Goal: Find specific page/section: Find specific page/section

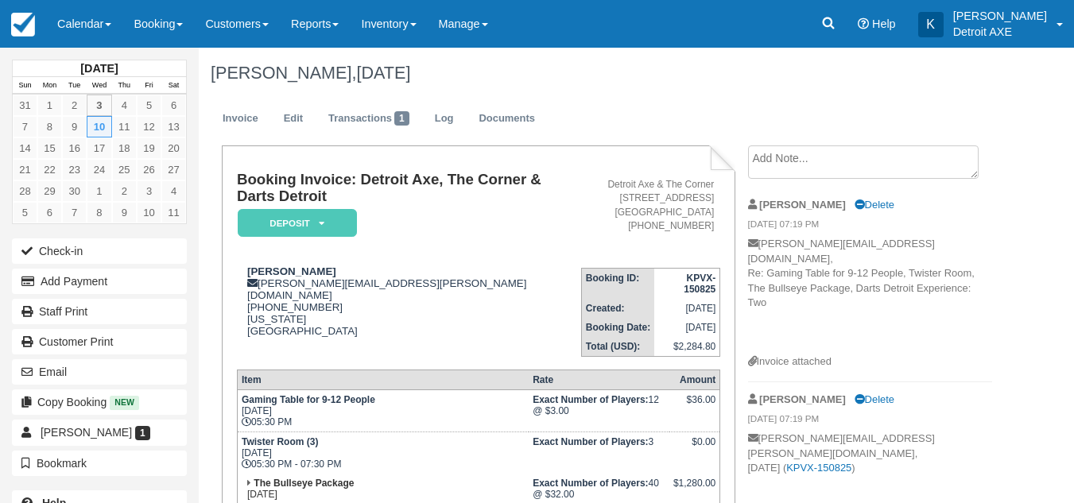
click at [111, 35] on link "Calendar" at bounding box center [84, 24] width 76 height 48
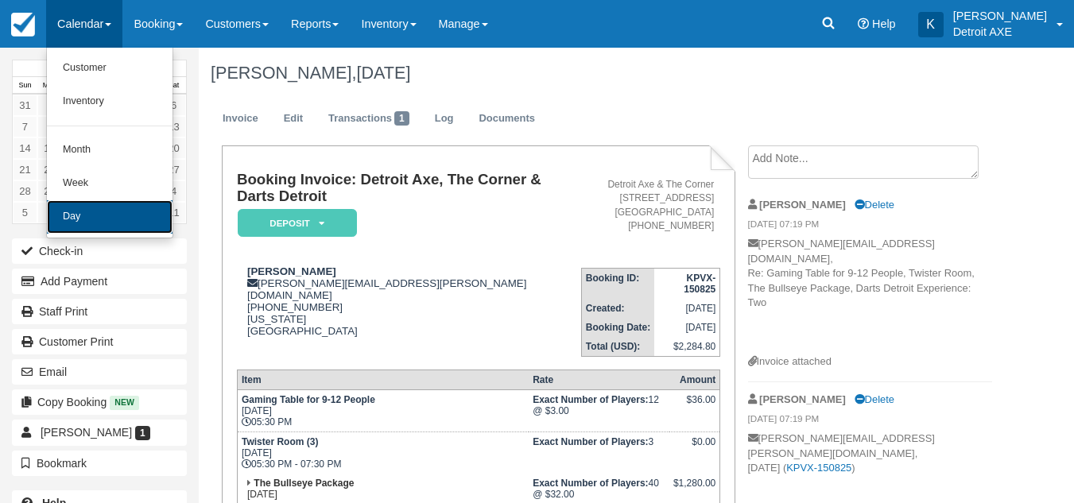
click at [103, 209] on link "Day" at bounding box center [110, 216] width 126 height 33
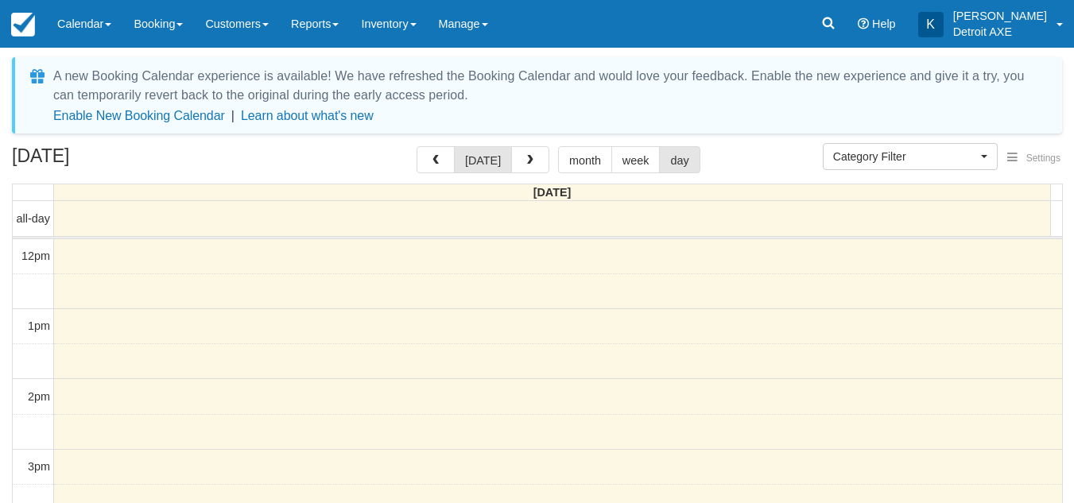
select select
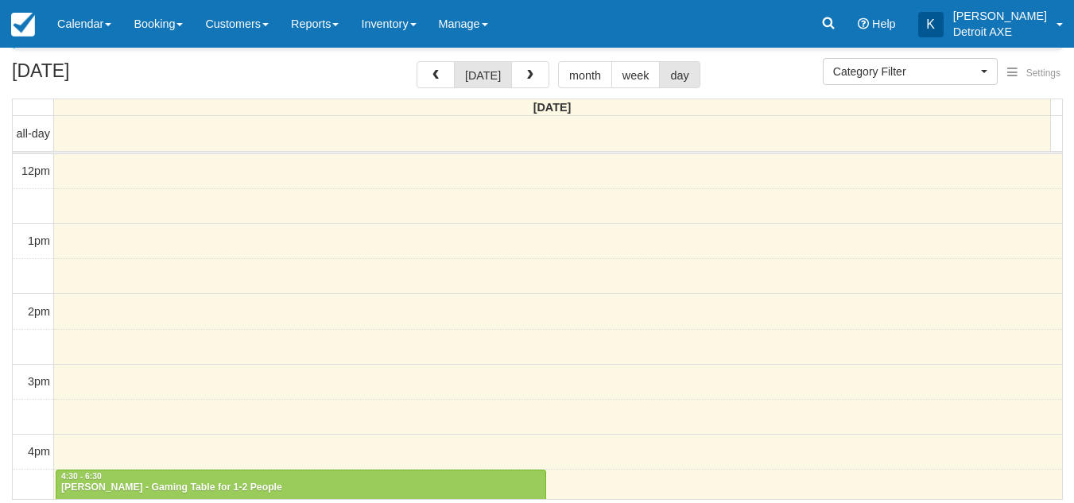
scroll to position [462, 0]
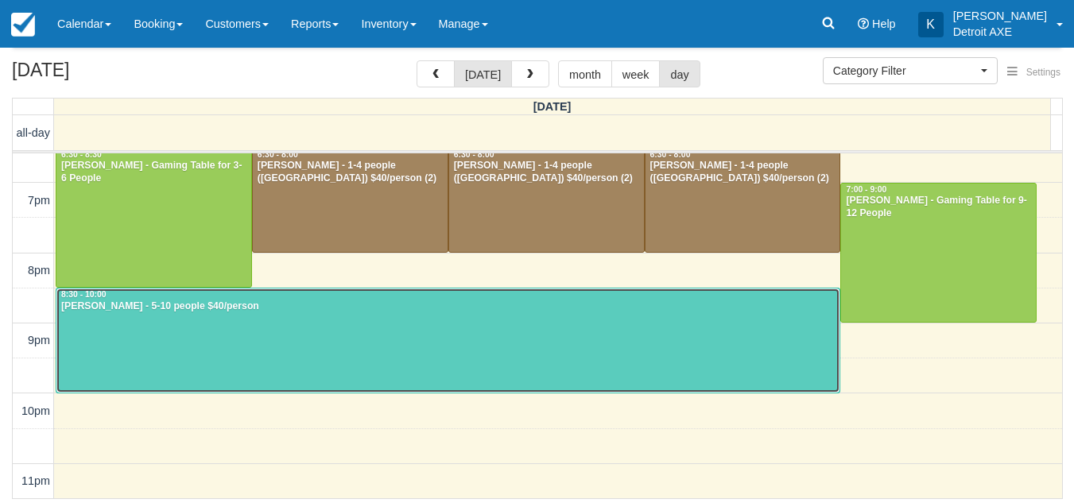
click at [497, 364] on div at bounding box center [447, 341] width 783 height 104
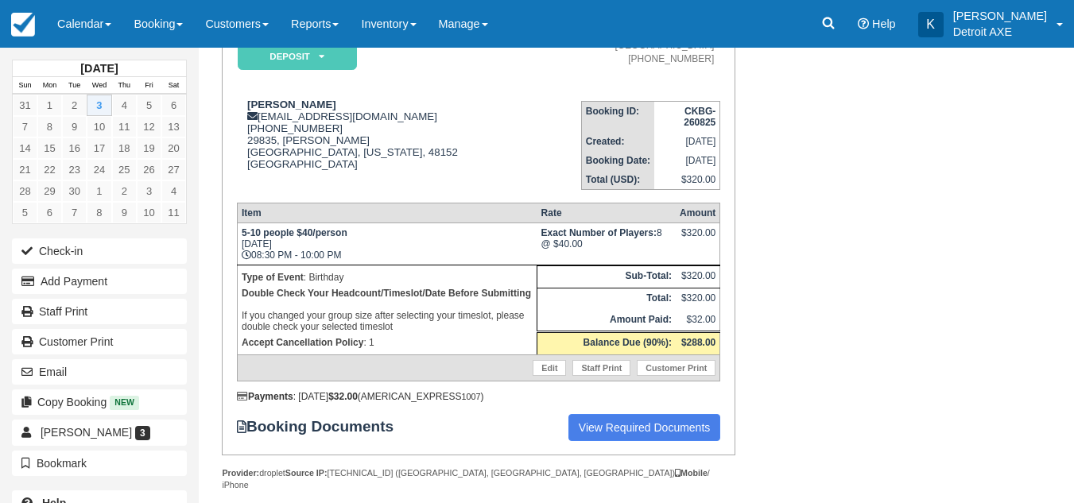
scroll to position [168, 0]
click at [780, 213] on div "Booking Invoice: Detroit Axe, The Corner & Darts Detroit Deposit   Pending Rese…" at bounding box center [601, 251] width 805 height 547
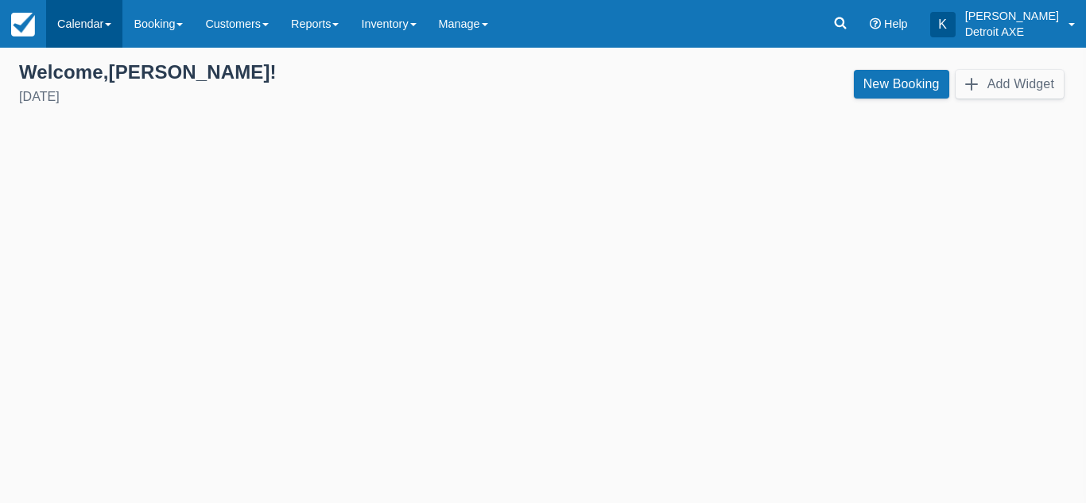
click at [76, 26] on link "Calendar" at bounding box center [84, 24] width 76 height 48
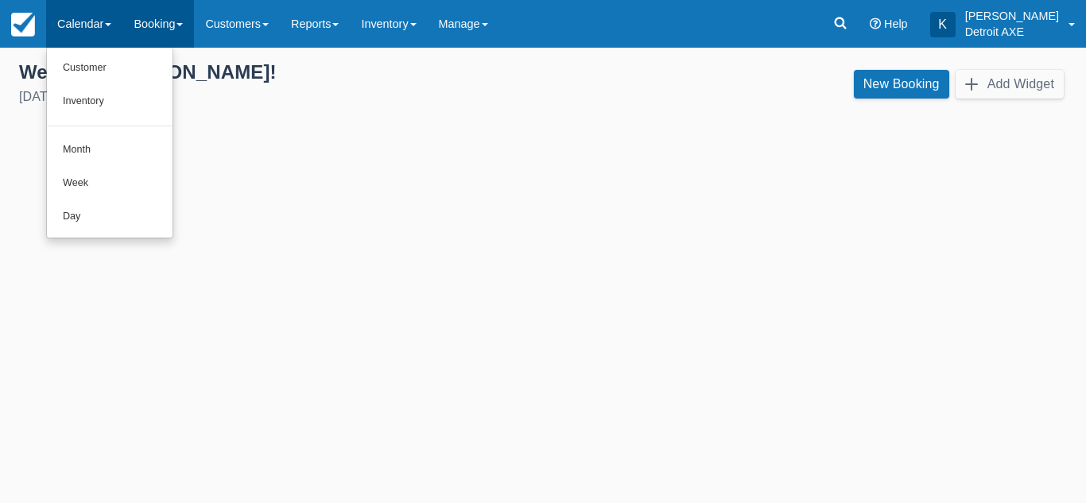
click at [155, 32] on link "Booking" at bounding box center [158, 24] width 72 height 48
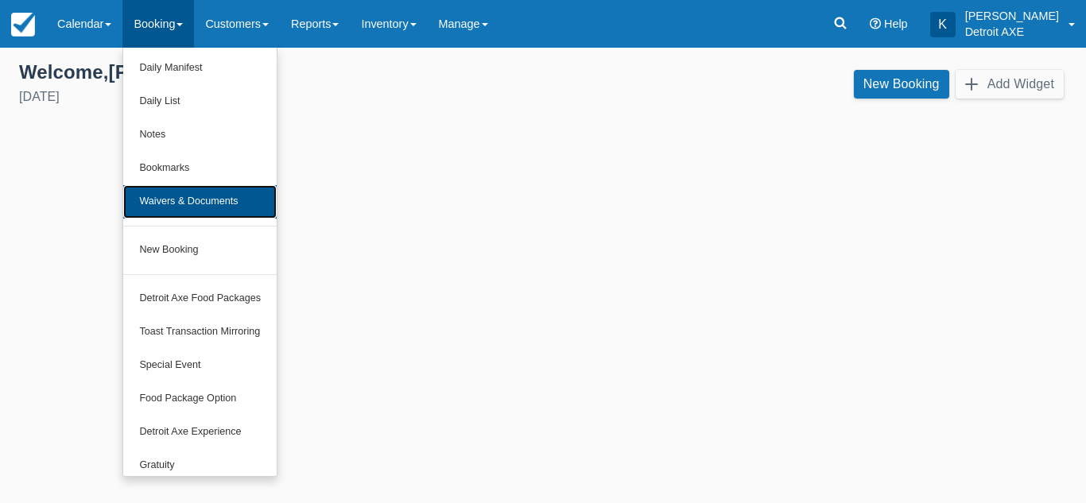
click at [176, 210] on link "Waivers & Documents" at bounding box center [199, 201] width 153 height 33
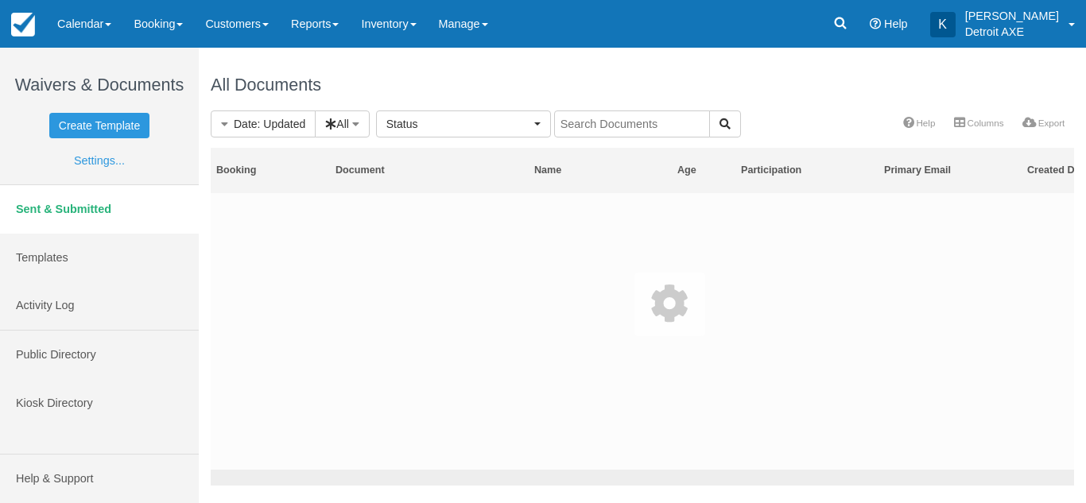
select select
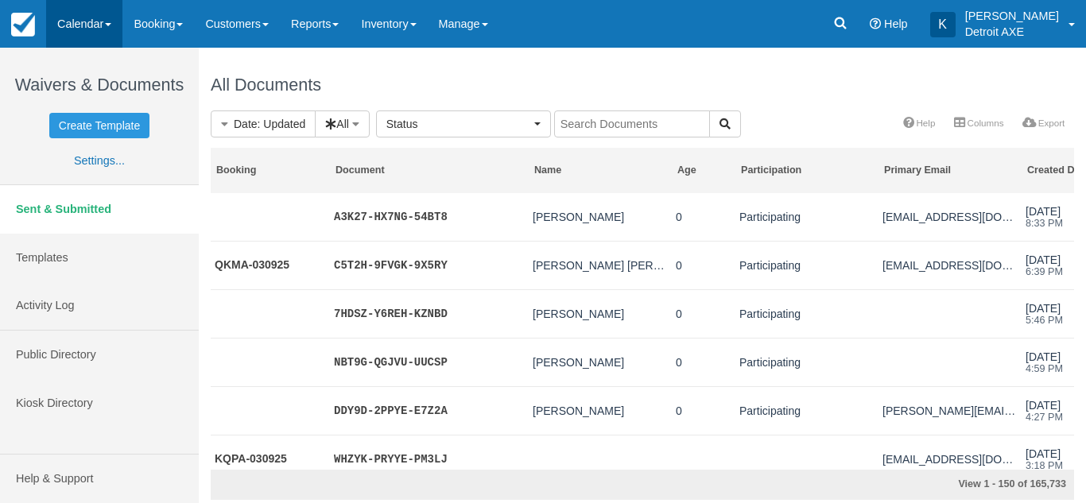
click at [61, 37] on link "Calendar" at bounding box center [84, 24] width 76 height 48
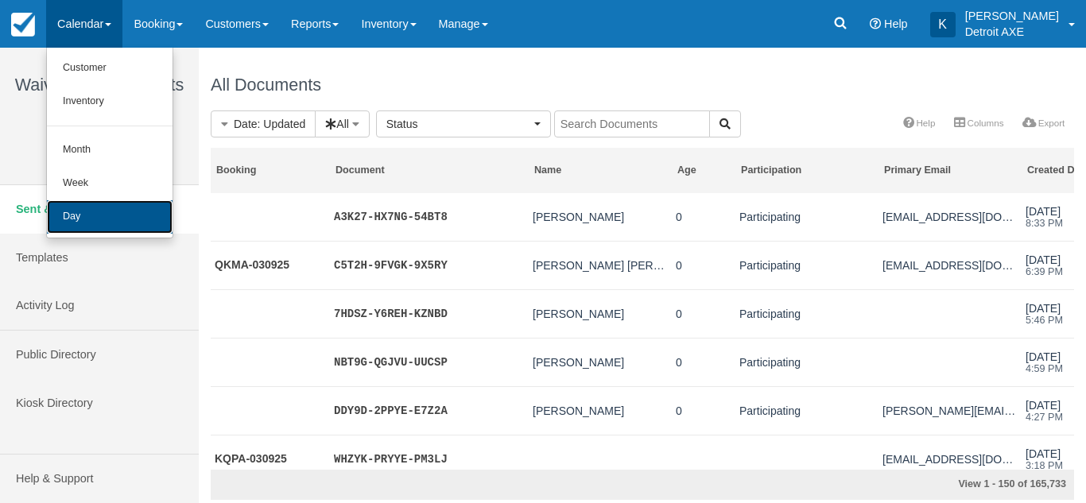
click at [54, 209] on link "Day" at bounding box center [110, 216] width 126 height 33
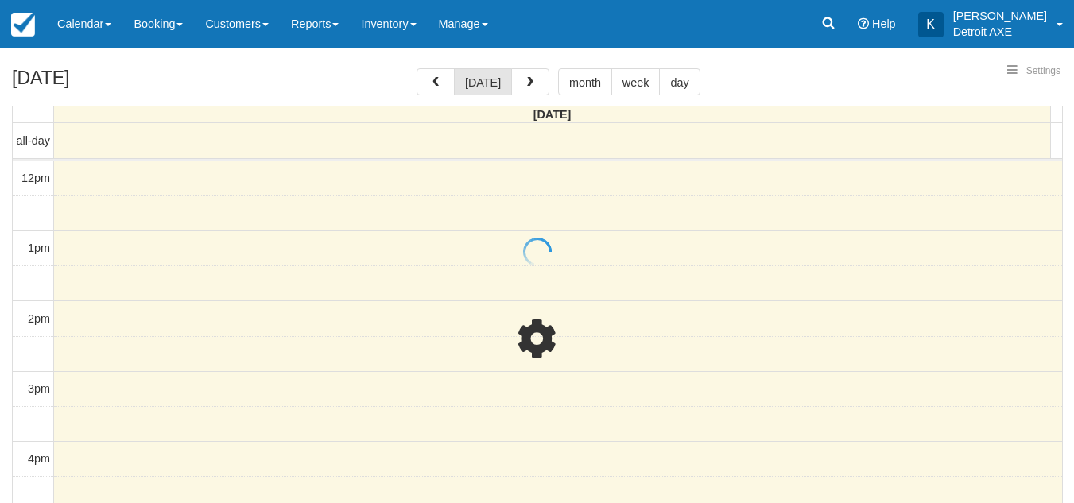
select select
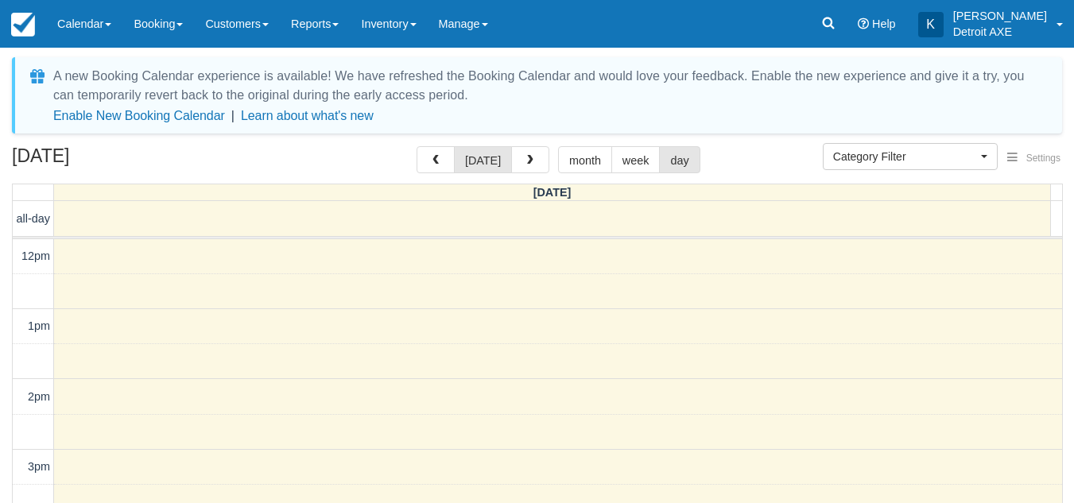
scroll to position [462, 0]
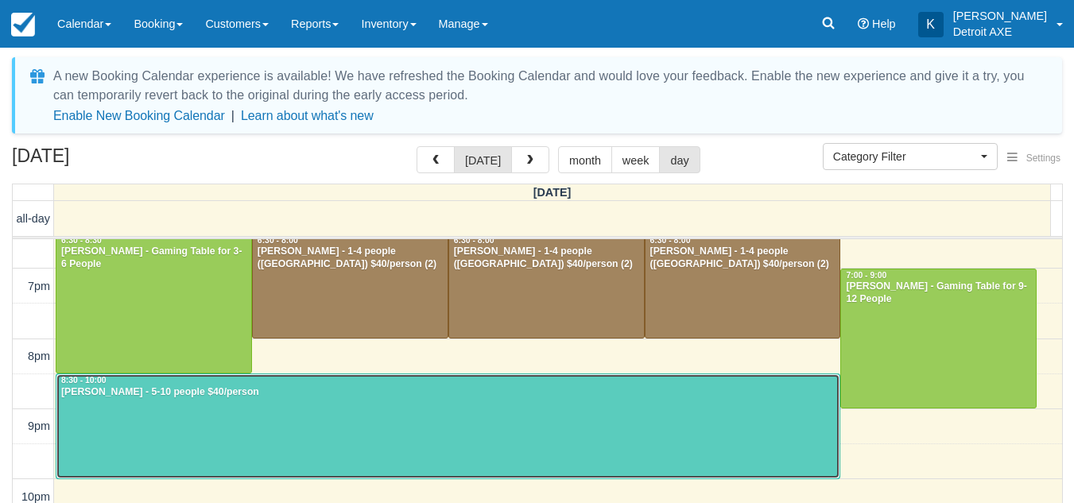
click at [618, 440] on div at bounding box center [447, 426] width 783 height 104
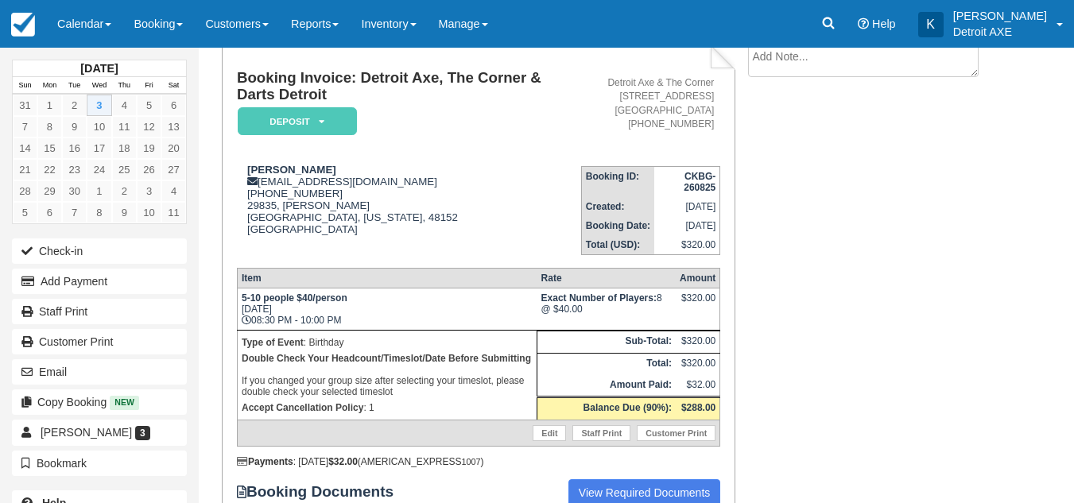
scroll to position [110, 0]
